Goal: Task Accomplishment & Management: Use online tool/utility

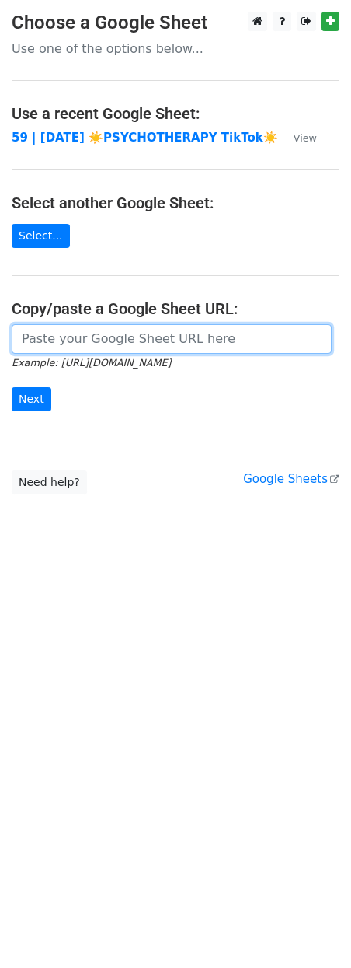
click at [149, 337] on input "url" at bounding box center [172, 339] width 320 height 30
paste input "https://docs.google.com/spreadsheets/d/1Zt9baDMit09JWoIsexkH0JKh-RbP7iIntf6TNSR…"
type input "https://docs.google.com/spreadsheets/d/1Zt9baDMit09JWoIsexkH0JKh-RbP7iIntf6TNSR…"
click at [12, 387] on input "Next" at bounding box center [32, 399] width 40 height 24
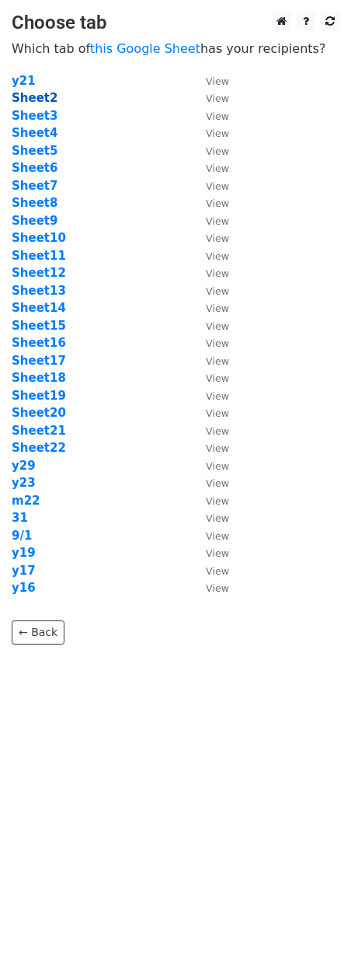
click at [40, 98] on strong "Sheet2" at bounding box center [35, 98] width 46 height 14
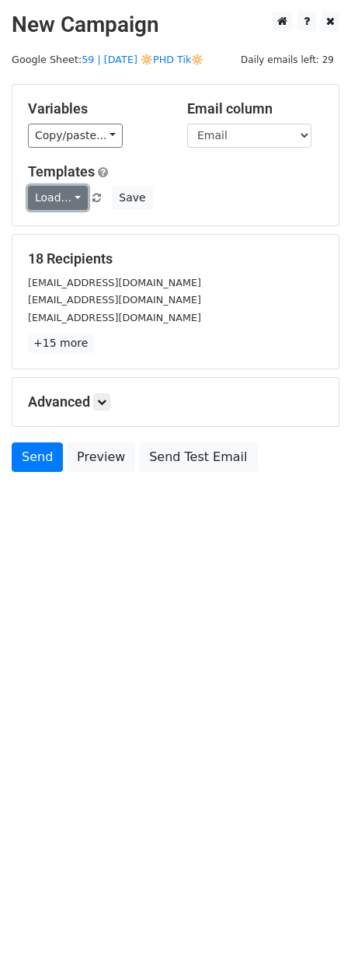
click at [58, 201] on link "Load..." at bounding box center [58, 198] width 60 height 24
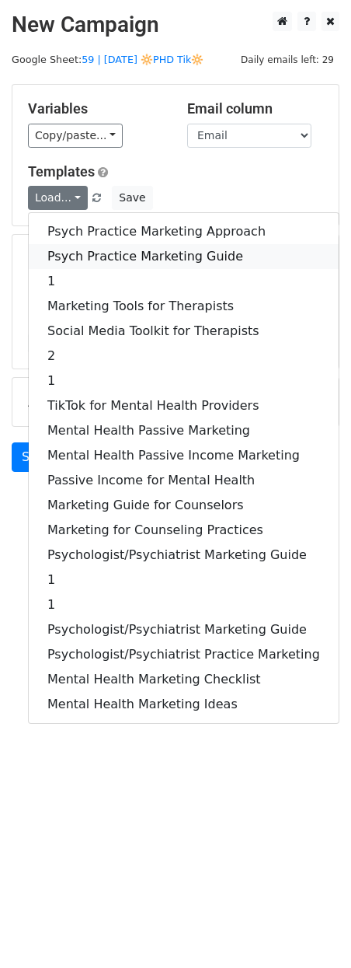
click at [69, 256] on link "Psych Practice Marketing Guide" at bounding box center [184, 256] width 310 height 25
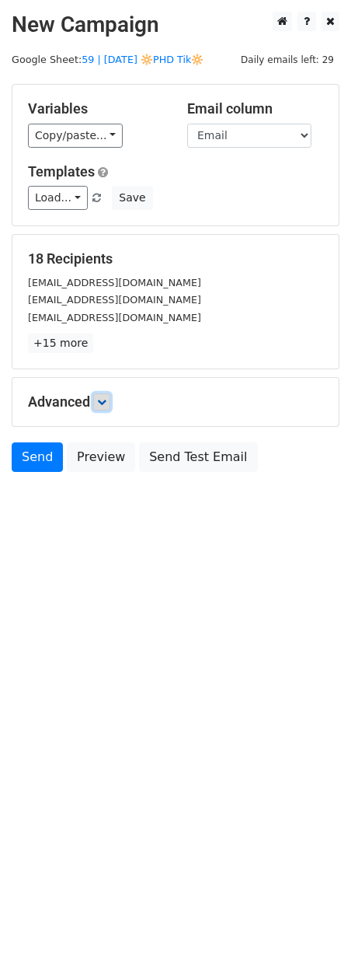
click at [106, 403] on icon at bounding box center [101, 401] width 9 height 9
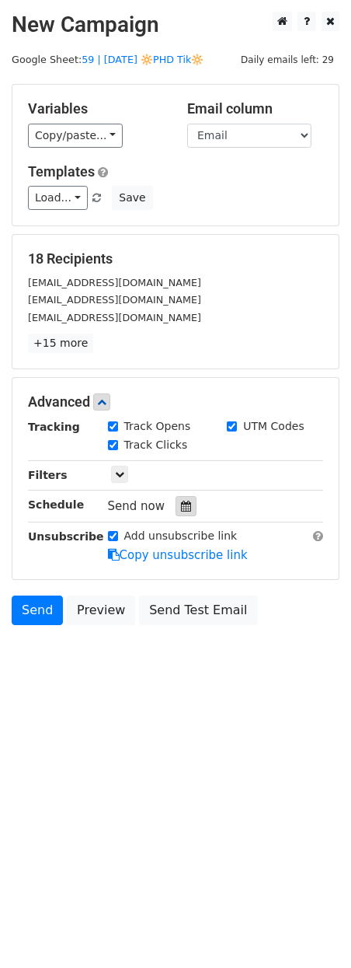
click at [182, 515] on div at bounding box center [186, 506] width 21 height 20
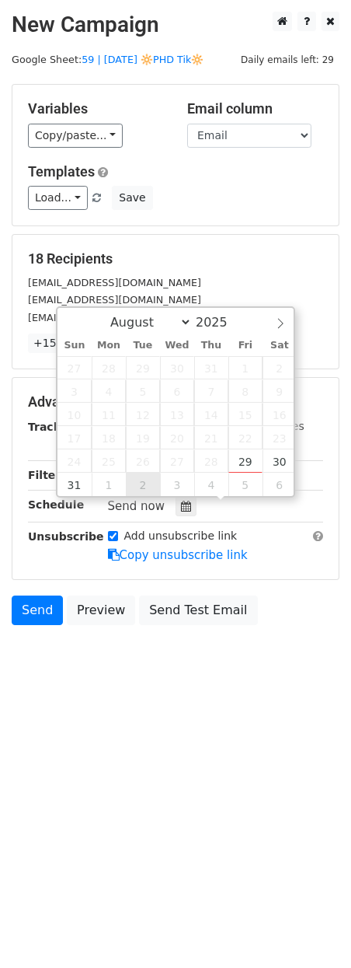
type input "2025-09-02 12:00"
select select "8"
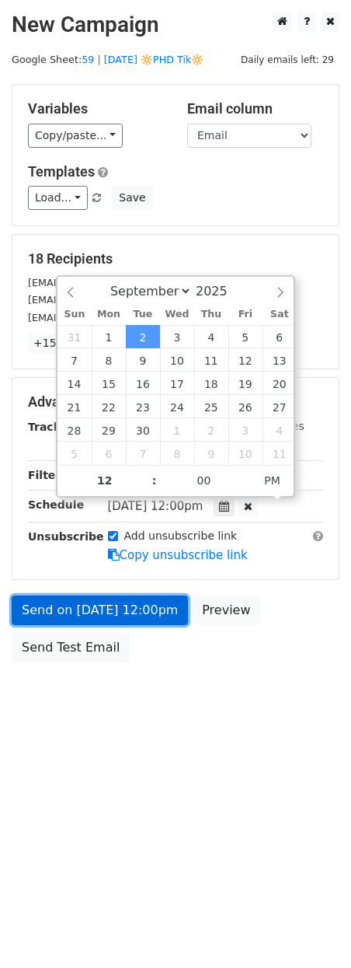
click at [117, 614] on link "Send on Sep 2 at 12:00pm" at bounding box center [100, 610] width 176 height 30
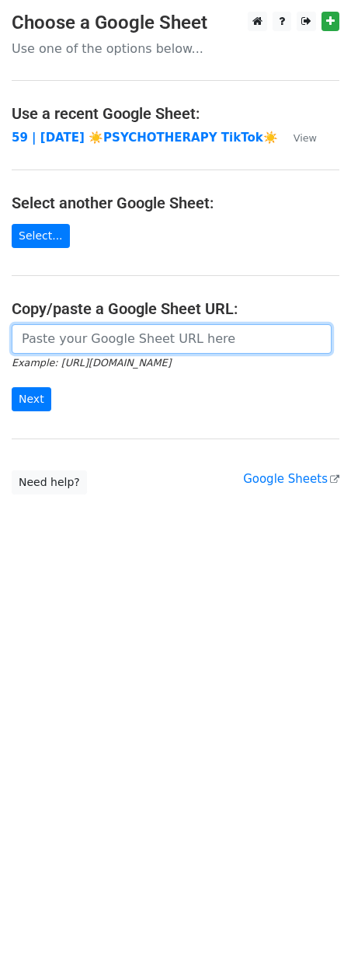
click at [112, 328] on input "url" at bounding box center [172, 339] width 320 height 30
paste input "https://docs.google.com/spreadsheets/d/1Zt9baDMit09JWoIsexkH0JKh-RbP7iIntf6TNSR…"
type input "https://docs.google.com/spreadsheets/d/1Zt9baDMit09JWoIsexkH0JKh-RbP7iIntf6TNSR…"
click at [12, 387] on input "Next" at bounding box center [32, 399] width 40 height 24
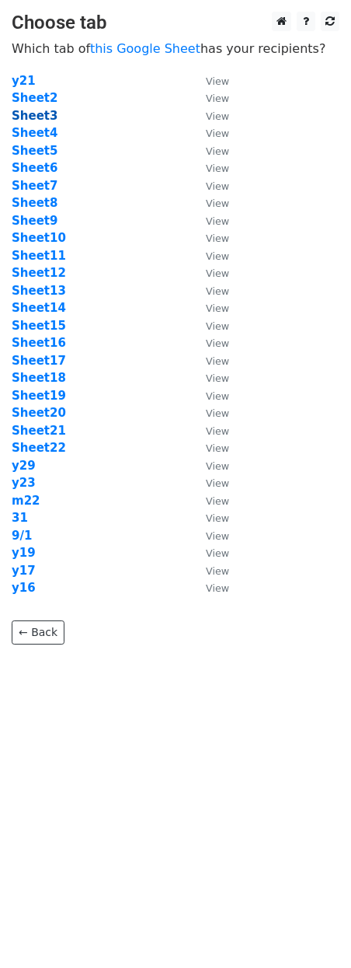
click at [40, 117] on strong "Sheet3" at bounding box center [35, 116] width 46 height 14
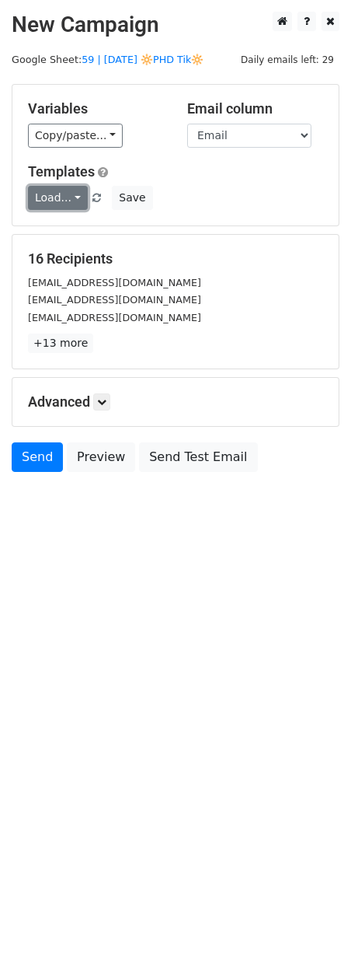
click at [56, 198] on link "Load..." at bounding box center [58, 198] width 60 height 24
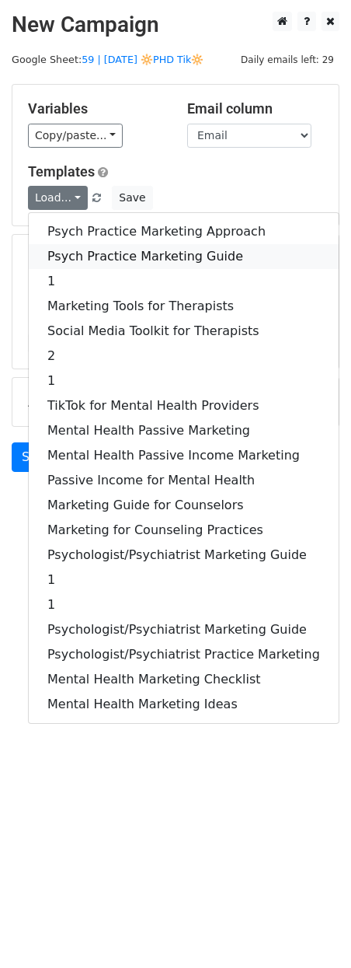
click at [76, 254] on link "Psych Practice Marketing Guide" at bounding box center [184, 256] width 310 height 25
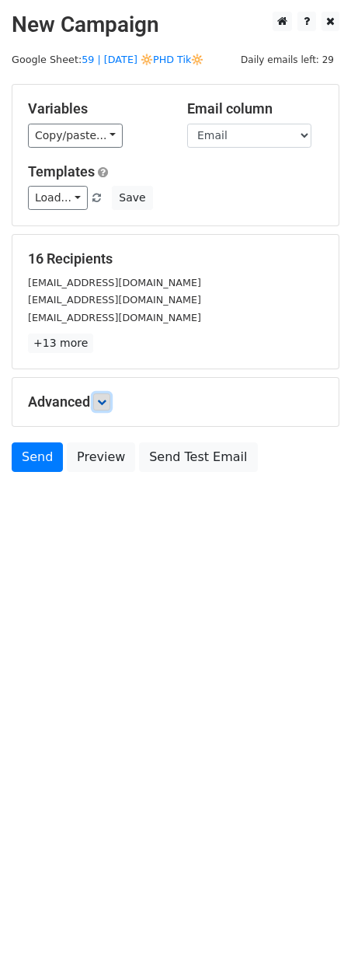
click at [110, 402] on link at bounding box center [101, 401] width 17 height 17
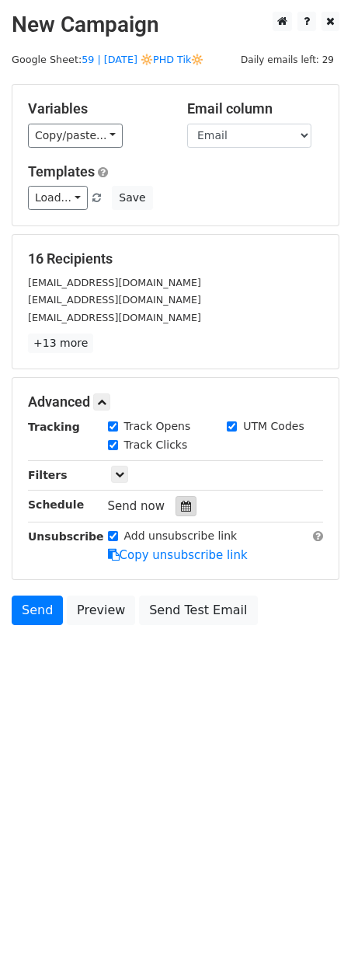
click at [177, 497] on div at bounding box center [186, 506] width 21 height 20
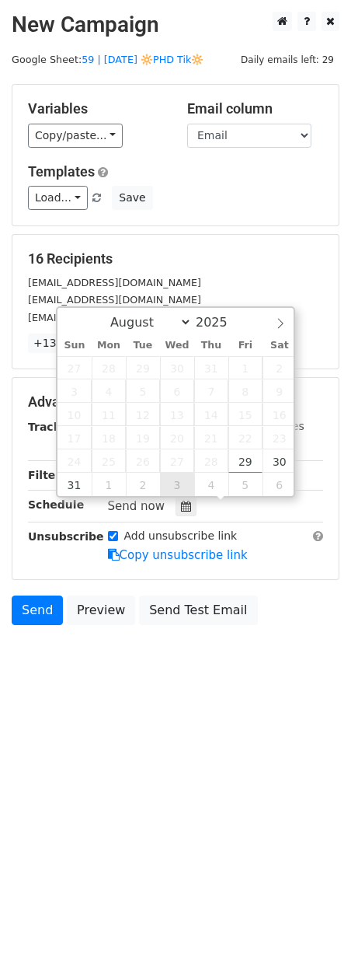
type input "2025-09-03 12:00"
select select "8"
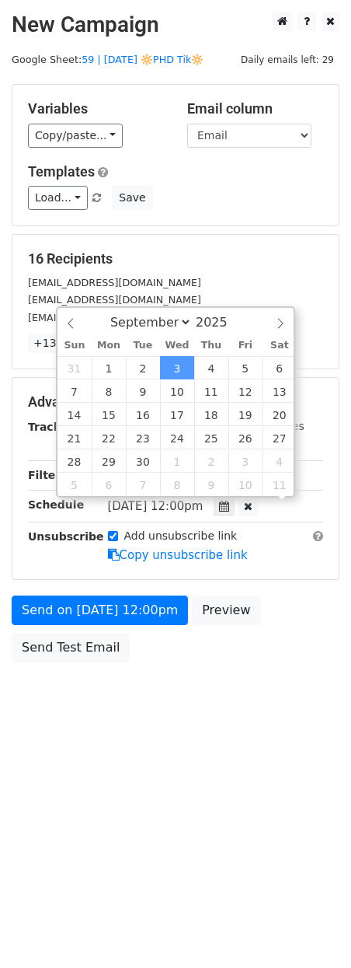
scroll to position [1, 0]
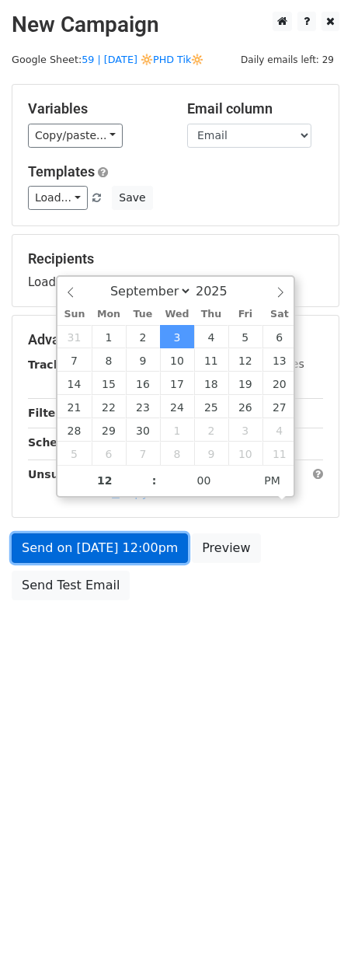
click at [135, 544] on link "Send on Sep 3 at 12:00pm" at bounding box center [100, 548] width 176 height 30
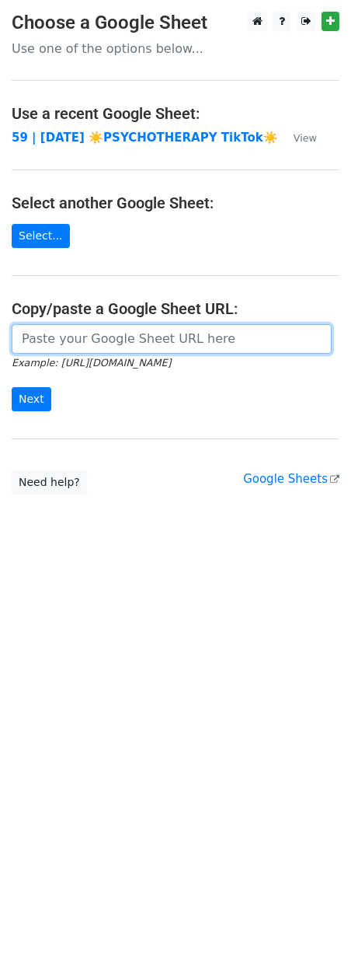
click at [110, 329] on input "url" at bounding box center [172, 339] width 320 height 30
paste input "https://docs.google.com/spreadsheets/d/1Zt9baDMit09JWoIsexkH0JKh-RbP7iIntf6TNSR…"
type input "https://docs.google.com/spreadsheets/d/1Zt9baDMit09JWoIsexkH0JKh-RbP7iIntf6TNSR…"
click at [12, 387] on input "Next" at bounding box center [32, 399] width 40 height 24
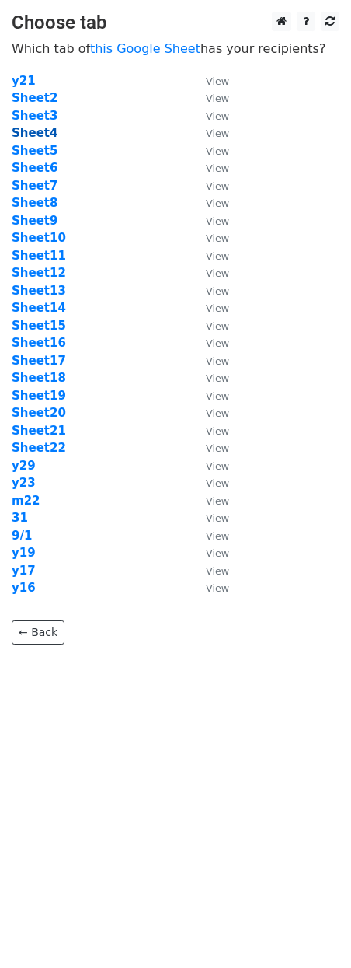
click at [37, 137] on strong "Sheet4" at bounding box center [35, 133] width 46 height 14
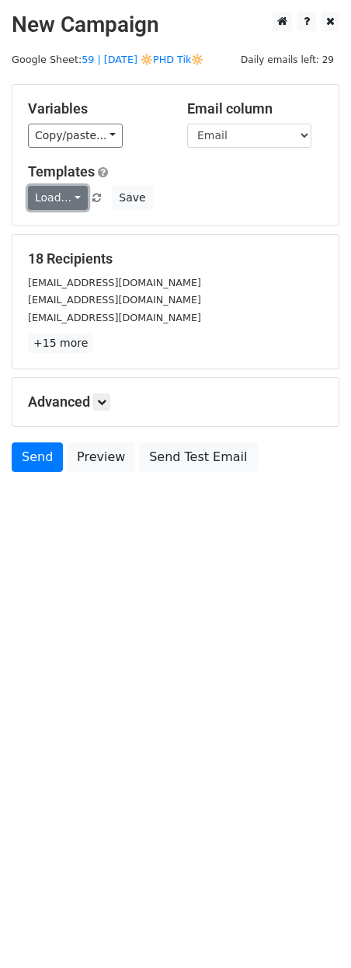
click at [61, 199] on link "Load..." at bounding box center [58, 198] width 60 height 24
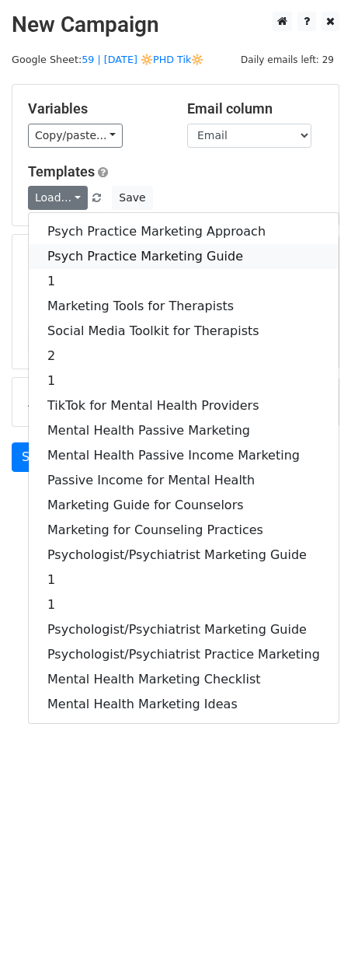
click at [91, 252] on link "Psych Practice Marketing Guide" at bounding box center [184, 256] width 310 height 25
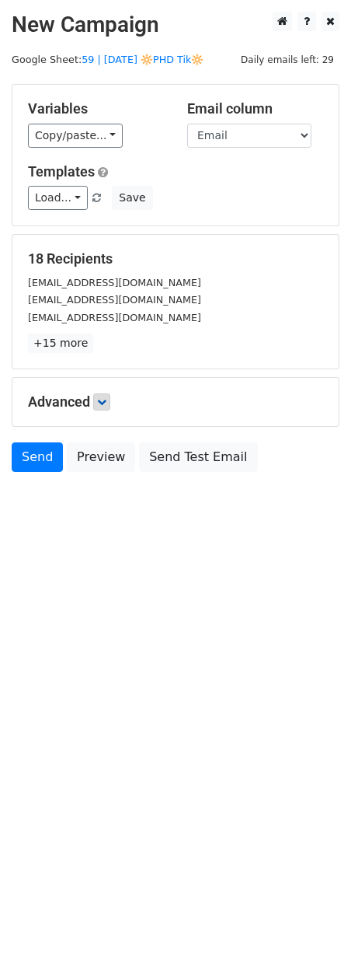
click at [105, 393] on div "Advanced Tracking Track Opens UTM Codes Track Clicks Filters Only include sprea…" at bounding box center [175, 402] width 326 height 48
click at [106, 404] on icon at bounding box center [101, 401] width 9 height 9
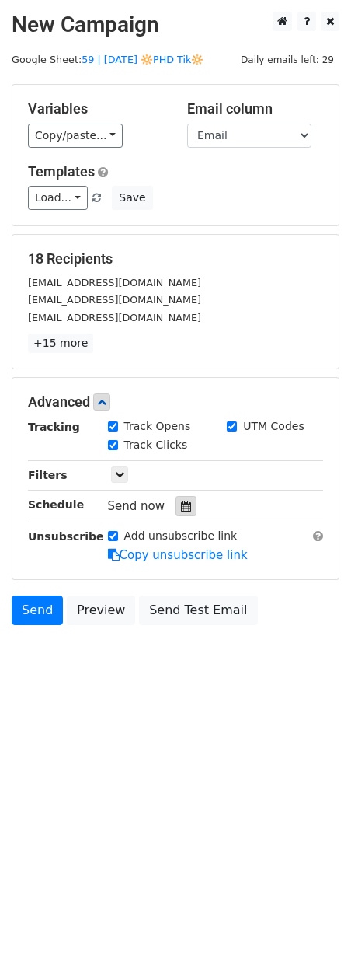
click at [179, 512] on div at bounding box center [186, 506] width 21 height 20
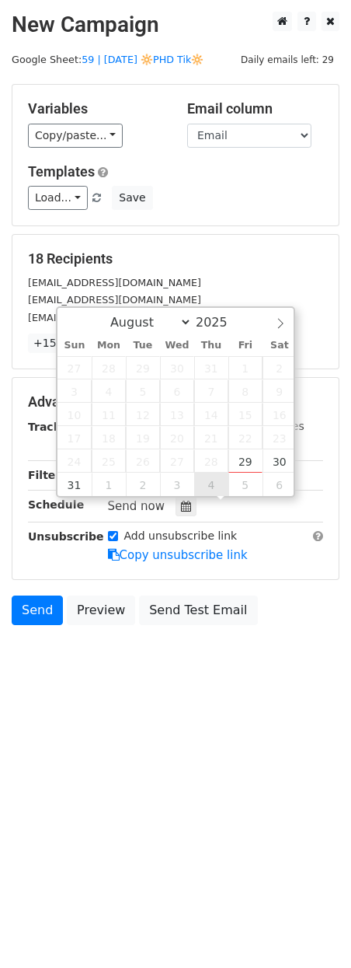
type input "2025-09-04 12:00"
select select "8"
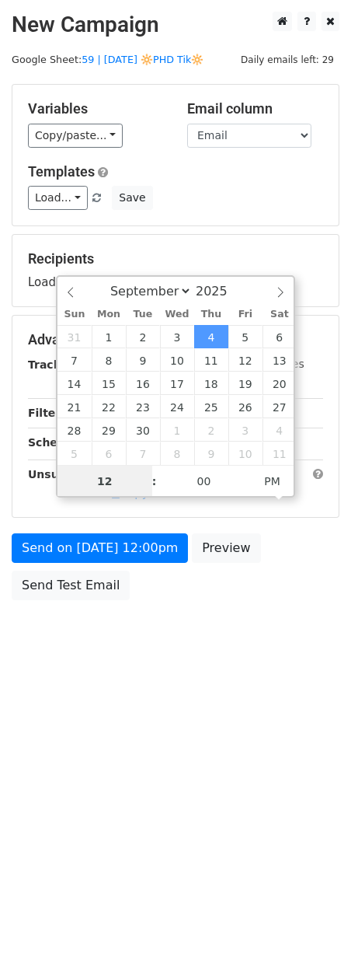
scroll to position [1, 0]
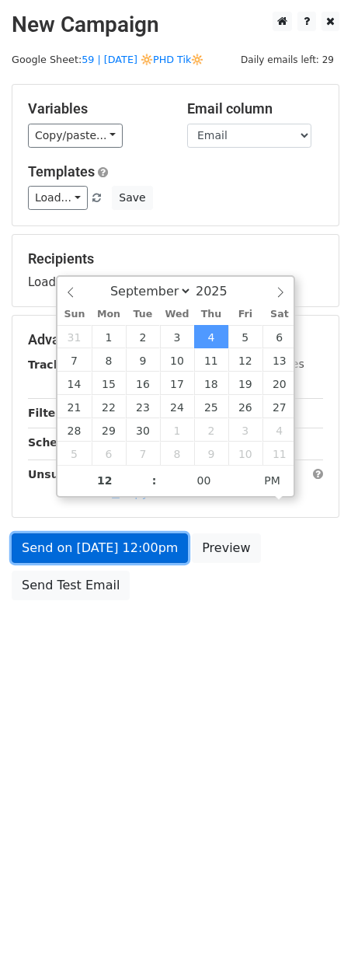
click at [156, 546] on link "Send on Sep 4 at 12:00pm" at bounding box center [100, 548] width 176 height 30
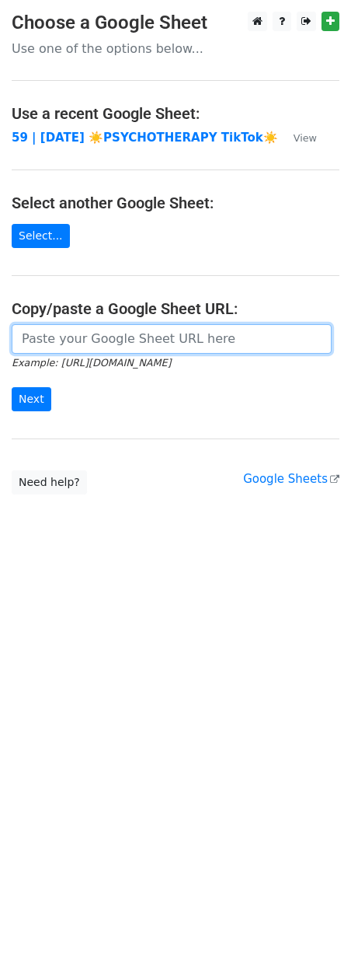
click at [113, 333] on input "url" at bounding box center [172, 339] width 320 height 30
paste input "https://docs.google.com/spreadsheets/d/1Zt9baDMit09JWoIsexkH0JKh-RbP7iIntf6TNSR…"
type input "https://docs.google.com/spreadsheets/d/1Zt9baDMit09JWoIsexkH0JKh-RbP7iIntf6TNSR…"
click at [12, 387] on input "Next" at bounding box center [32, 399] width 40 height 24
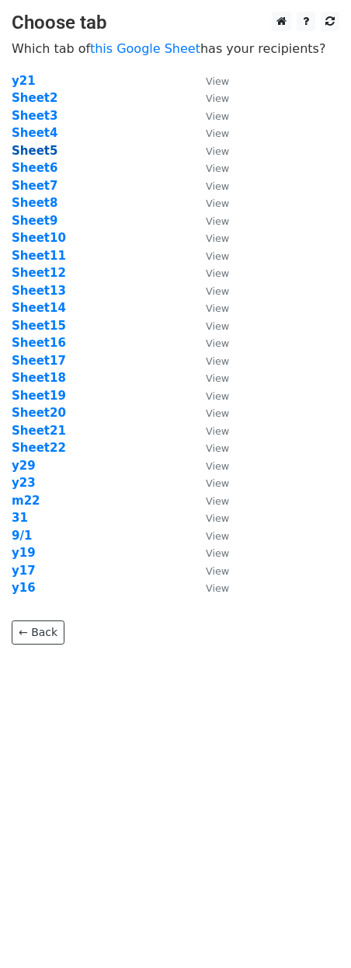
click at [43, 152] on strong "Sheet5" at bounding box center [35, 151] width 46 height 14
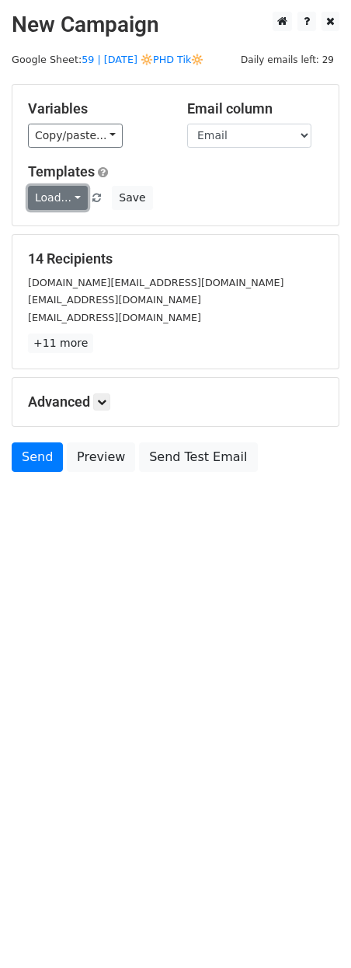
click at [65, 204] on link "Load..." at bounding box center [58, 198] width 60 height 24
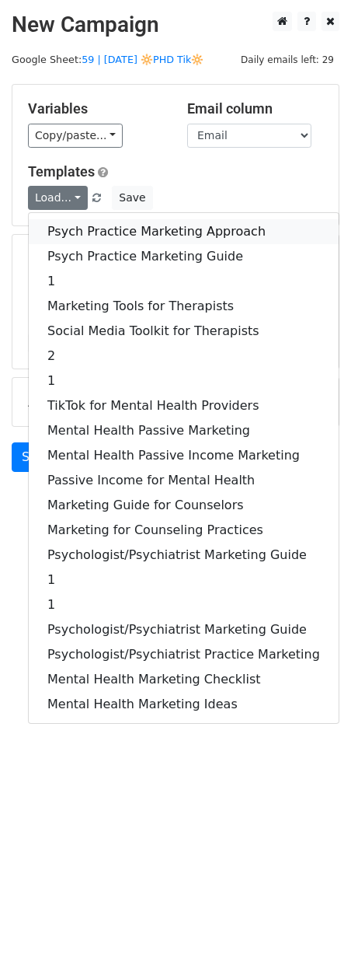
click at [86, 235] on link "Psych Practice Marketing Approach" at bounding box center [184, 231] width 310 height 25
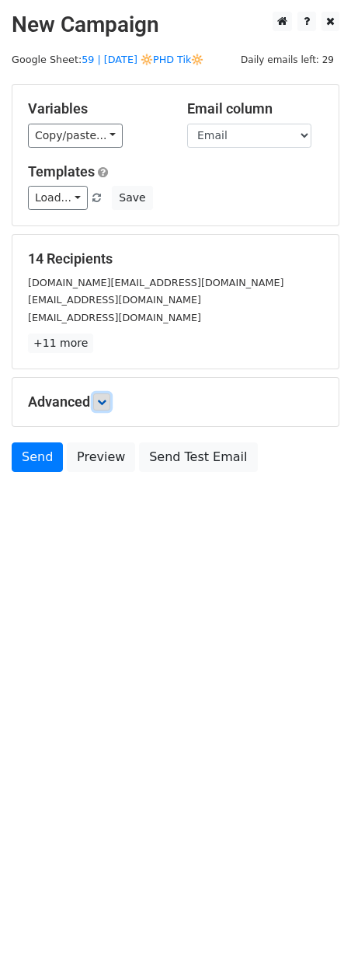
click at [106, 398] on icon at bounding box center [101, 401] width 9 height 9
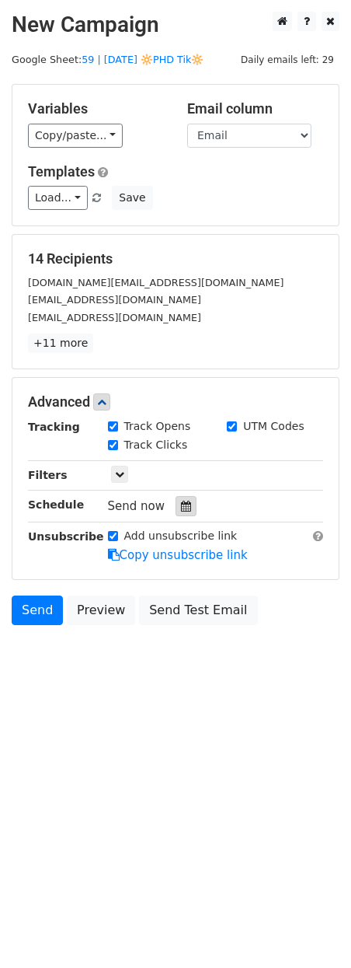
click at [181, 514] on div at bounding box center [186, 506] width 21 height 20
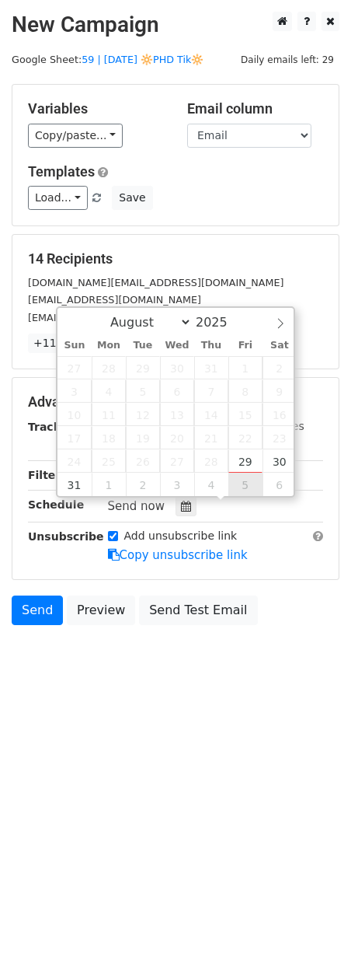
type input "[DATE] 12:00"
select select "8"
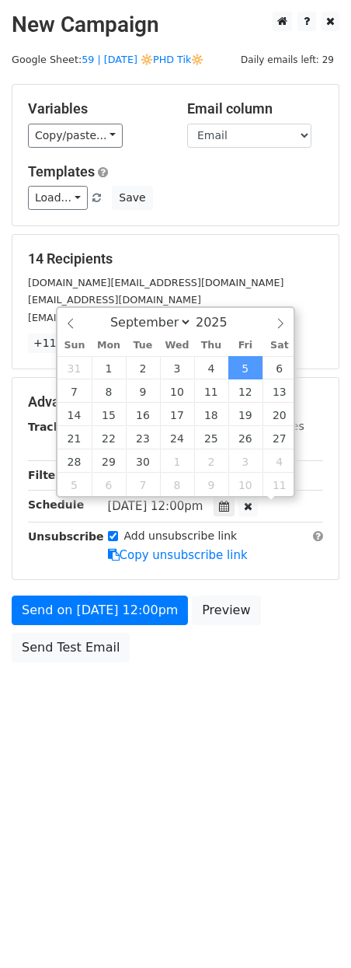
scroll to position [1, 0]
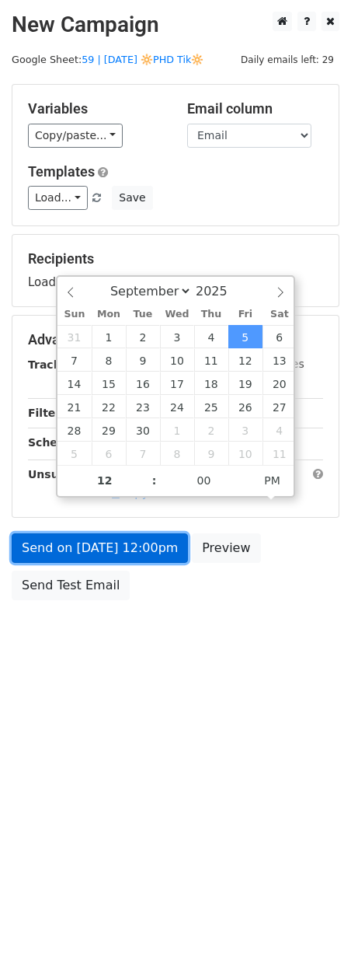
click at [138, 552] on link "Send on [DATE] 12:00pm" at bounding box center [100, 548] width 176 height 30
